Goal: Task Accomplishment & Management: Manage account settings

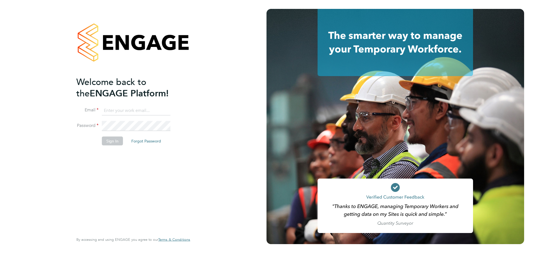
type input "[PERSON_NAME][EMAIL_ADDRESS][PERSON_NAME][PERSON_NAME][DOMAIN_NAME]"
click at [112, 143] on button "Sign In" at bounding box center [112, 140] width 21 height 9
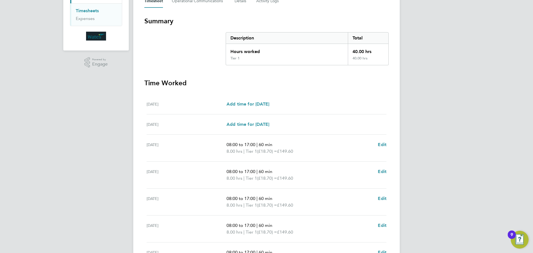
scroll to position [153, 0]
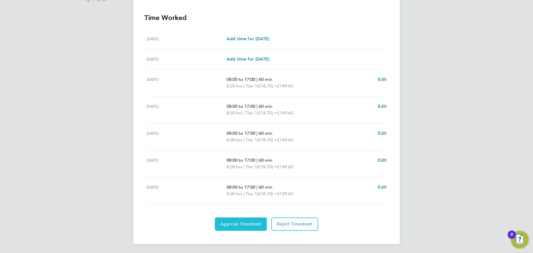
click at [237, 227] on span "Approve Timesheet" at bounding box center [241, 224] width 41 height 6
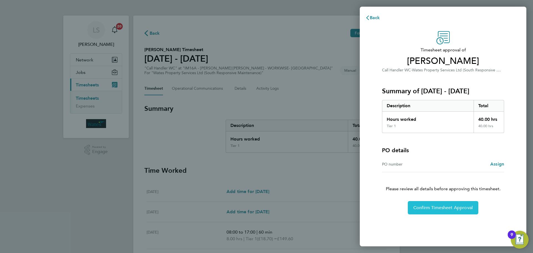
click at [446, 209] on span "Confirm Timesheet Approval" at bounding box center [443, 208] width 59 height 6
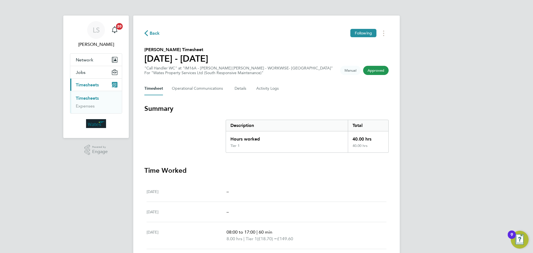
click at [89, 99] on link "Timesheets" at bounding box center [87, 98] width 23 height 5
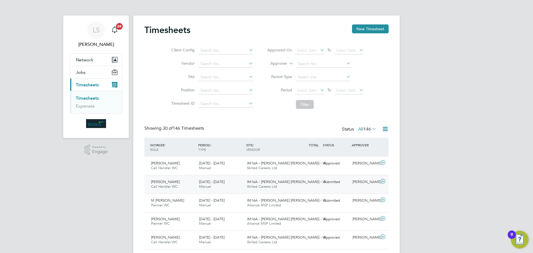
click at [166, 182] on span "[PERSON_NAME]" at bounding box center [165, 181] width 29 height 5
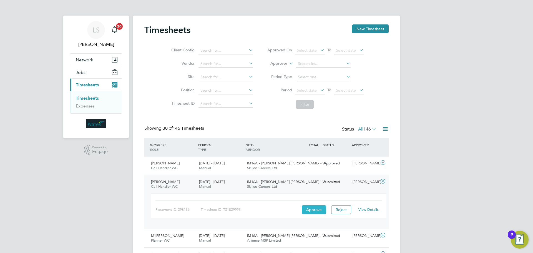
click at [313, 210] on button "Approve" at bounding box center [314, 209] width 24 height 9
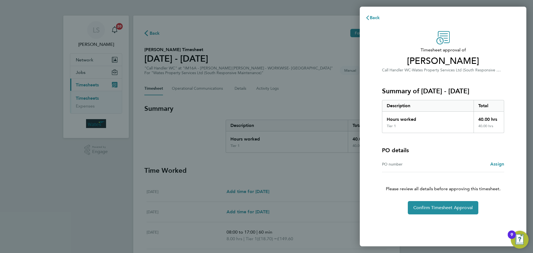
click at [313, 168] on div "Back Timesheet approval of Hamda Mohamed Call Handler WC · Wates Property Servi…" at bounding box center [266, 126] width 533 height 253
click at [371, 19] on span "Back" at bounding box center [375, 17] width 10 height 5
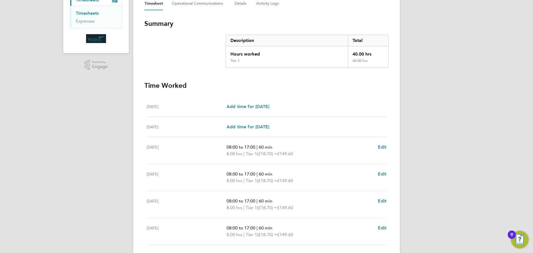
scroll to position [153, 0]
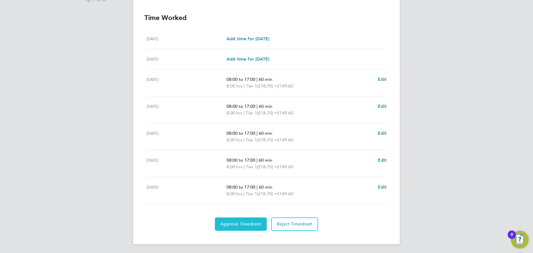
click at [245, 224] on span "Approve Timesheet" at bounding box center [241, 224] width 41 height 6
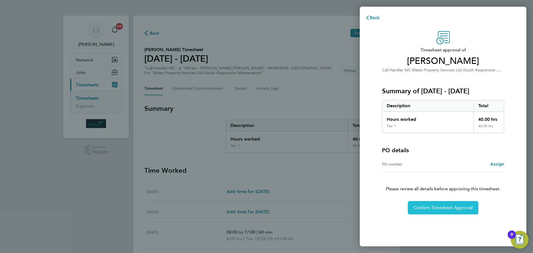
click at [431, 208] on span "Confirm Timesheet Approval" at bounding box center [443, 208] width 59 height 6
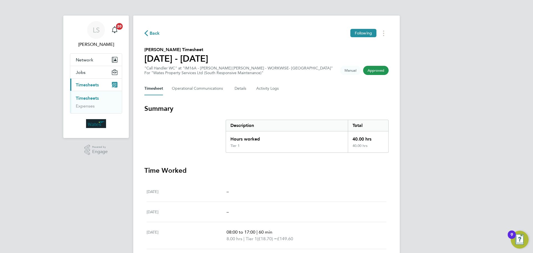
click at [94, 98] on link "Timesheets" at bounding box center [87, 98] width 23 height 5
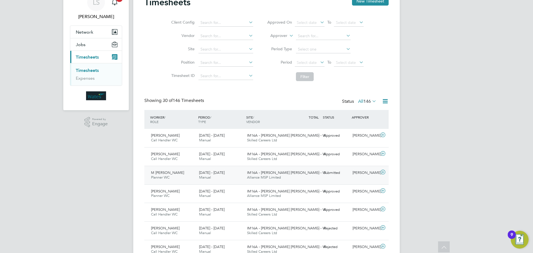
click at [174, 173] on span "M Simonetta Fazio" at bounding box center [167, 172] width 33 height 5
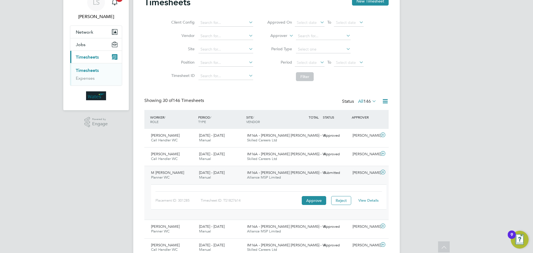
drag, startPoint x: 350, startPoint y: 201, endPoint x: 363, endPoint y: 202, distance: 12.2
click at [361, 202] on div "Placement ID: 301285 Timesheet ID: TS1827614 Approve Reject View Details" at bounding box center [269, 198] width 227 height 14
click at [363, 201] on link "View Details" at bounding box center [369, 200] width 20 height 5
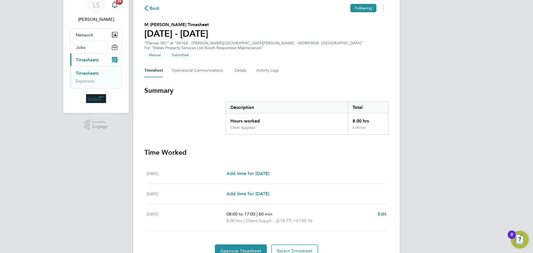
scroll to position [45, 0]
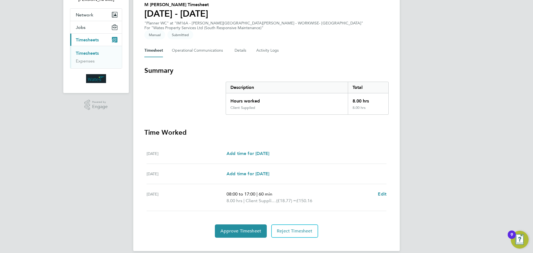
drag, startPoint x: 450, startPoint y: 135, endPoint x: 450, endPoint y: 138, distance: 2.9
click at [450, 138] on div "LS Lee Saunders Notifications 20 Applications: Network Sites Jobs Placements Cu…" at bounding box center [266, 107] width 533 height 305
drag, startPoint x: 421, startPoint y: 161, endPoint x: 424, endPoint y: 162, distance: 3.2
click at [423, 161] on div "LS Lee Saunders Notifications 20 Applications: Network Sites Jobs Placements Cu…" at bounding box center [266, 107] width 533 height 305
click at [245, 228] on span "Approve Timesheet" at bounding box center [241, 231] width 41 height 6
